Goal: Find specific page/section: Find specific page/section

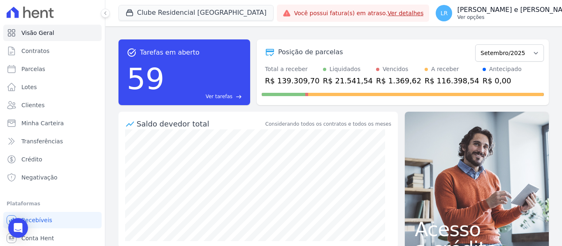
click at [458, 17] on p "Ver opções" at bounding box center [516, 17] width 118 height 7
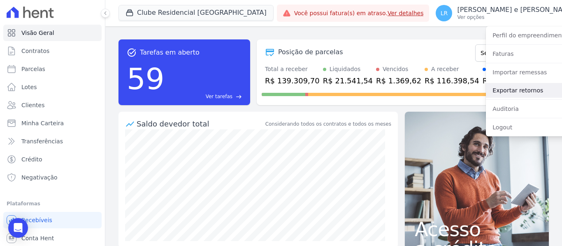
click at [486, 90] on link "Exportar retornos" at bounding box center [538, 90] width 105 height 15
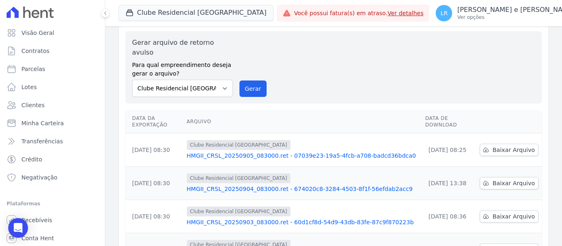
scroll to position [41, 0]
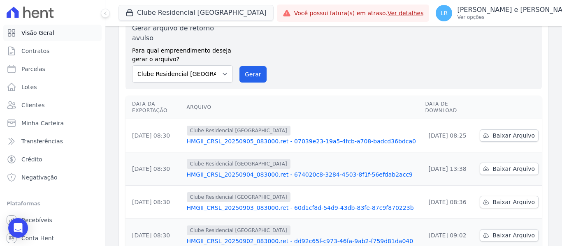
click at [38, 32] on span "Visão Geral" at bounding box center [37, 33] width 33 height 8
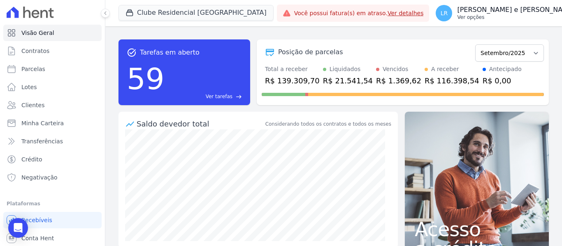
click at [436, 12] on div "LR [PERSON_NAME] e [PERSON_NAME] Ver opções" at bounding box center [505, 13] width 139 height 16
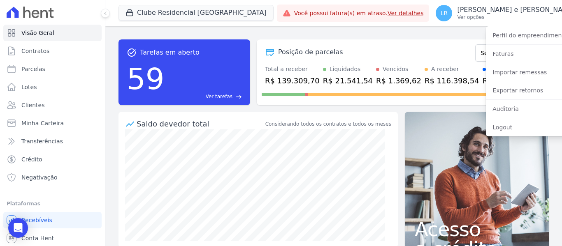
click at [387, 14] on link "Ver detalhes" at bounding box center [405, 13] width 36 height 7
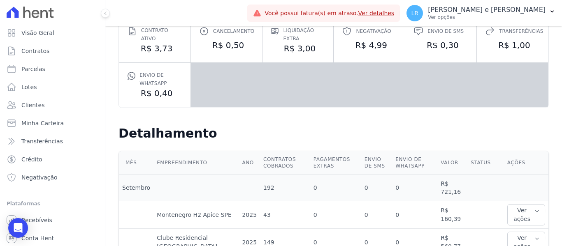
scroll to position [82, 0]
